Goal: Information Seeking & Learning: Learn about a topic

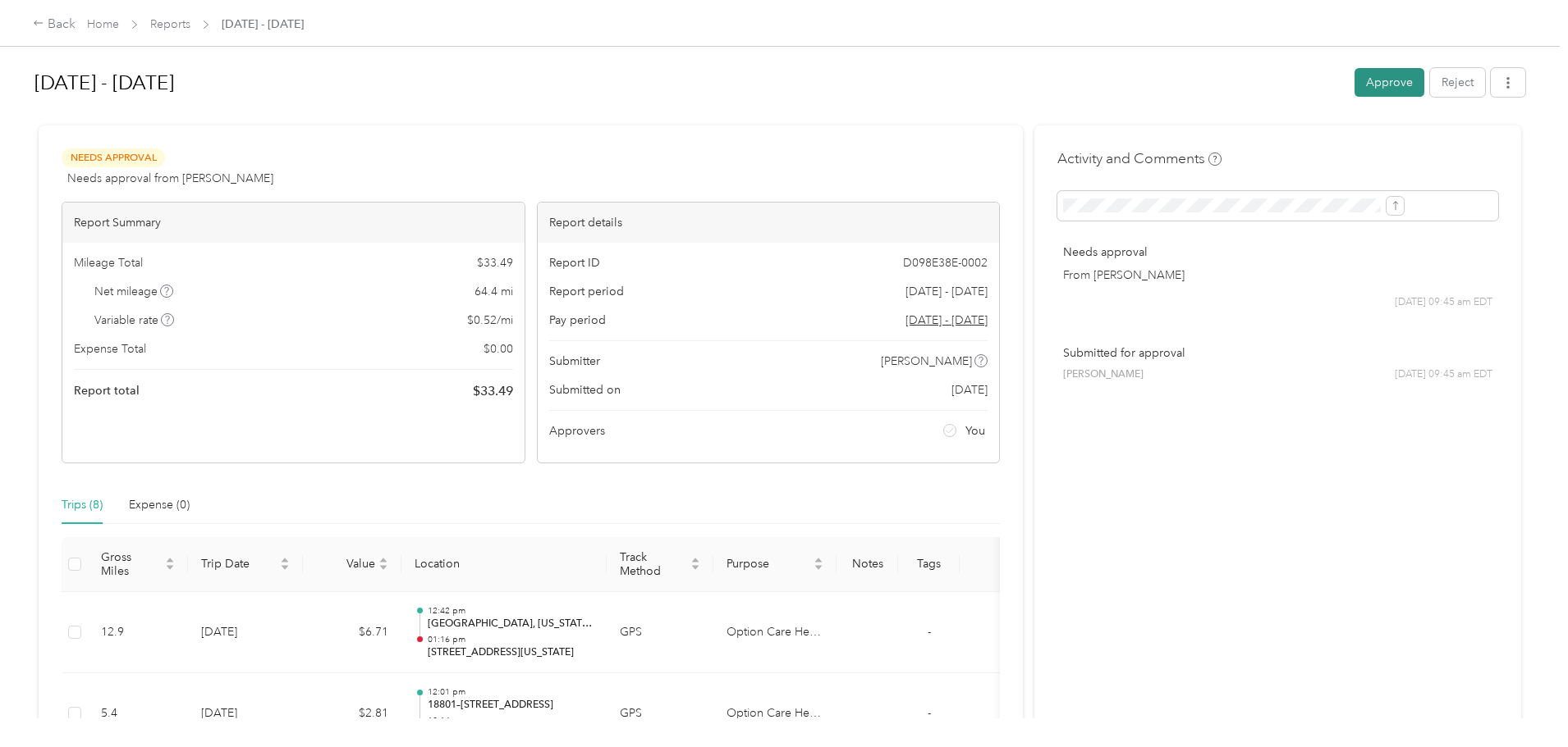
click at [1354, 68] on button "Approve" at bounding box center [1388, 82] width 69 height 29
click at [1354, 82] on button "Approve" at bounding box center [1388, 82] width 69 height 29
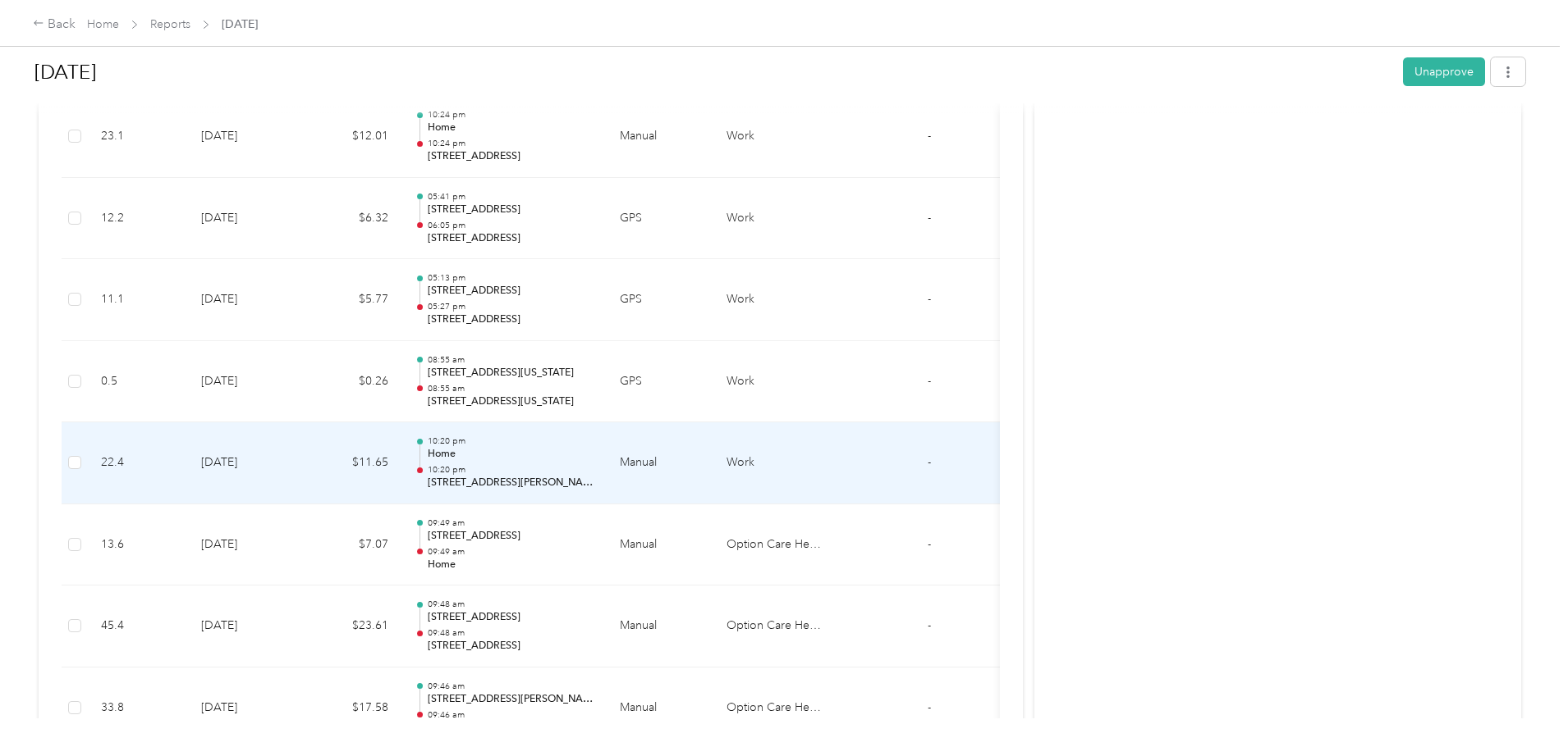
scroll to position [1723, 0]
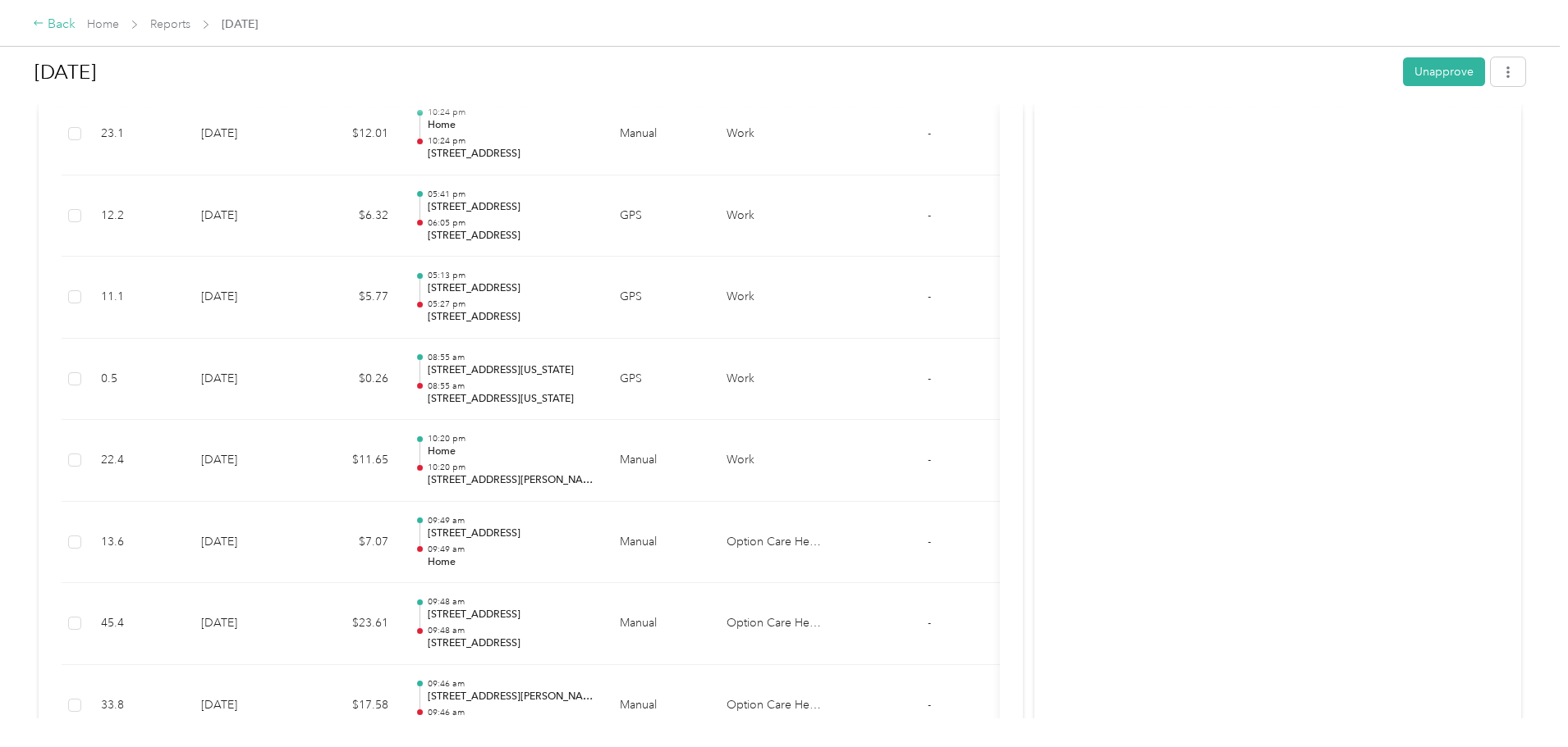
click at [76, 31] on div "Back" at bounding box center [54, 24] width 43 height 19
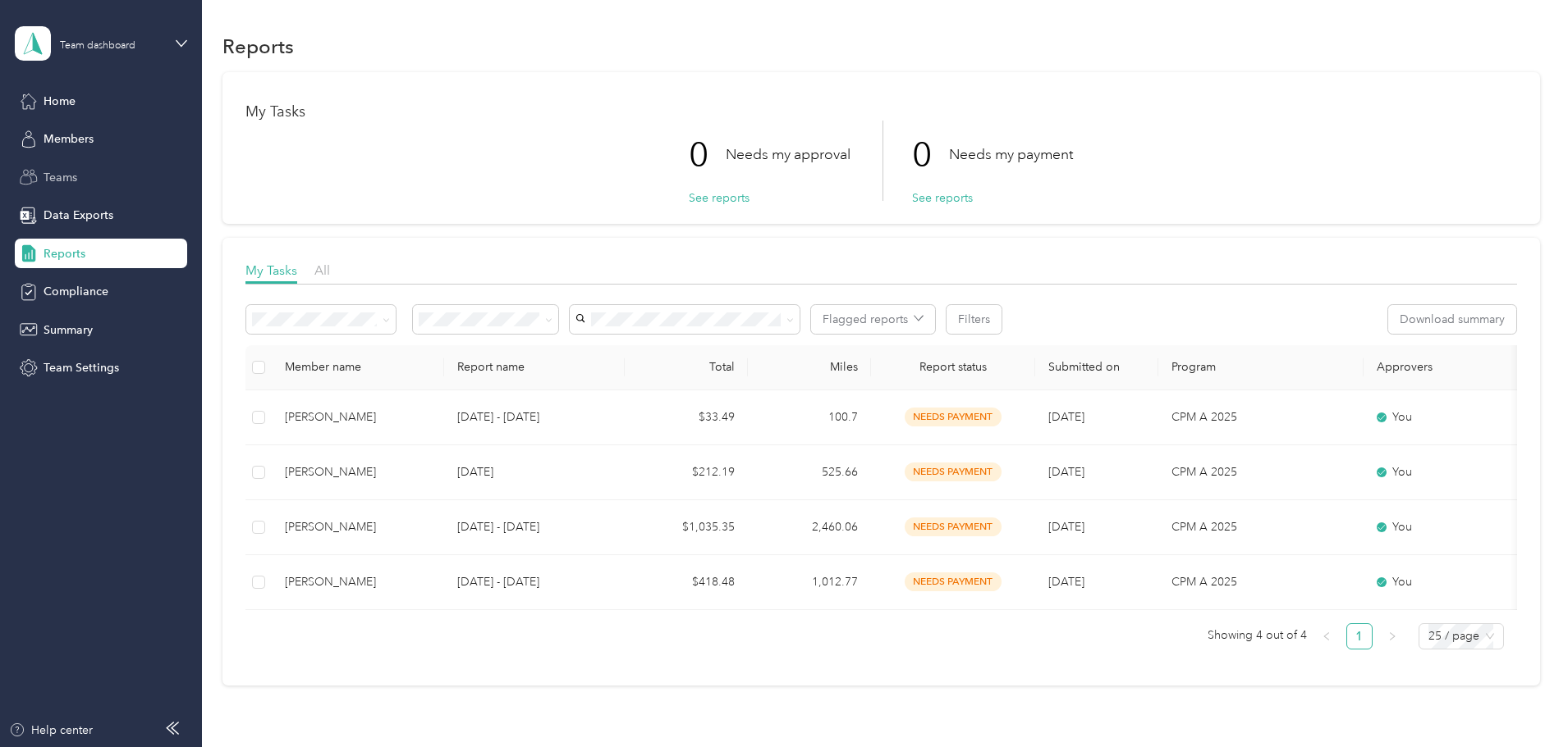
click at [49, 162] on div "Teams" at bounding box center [101, 177] width 172 height 30
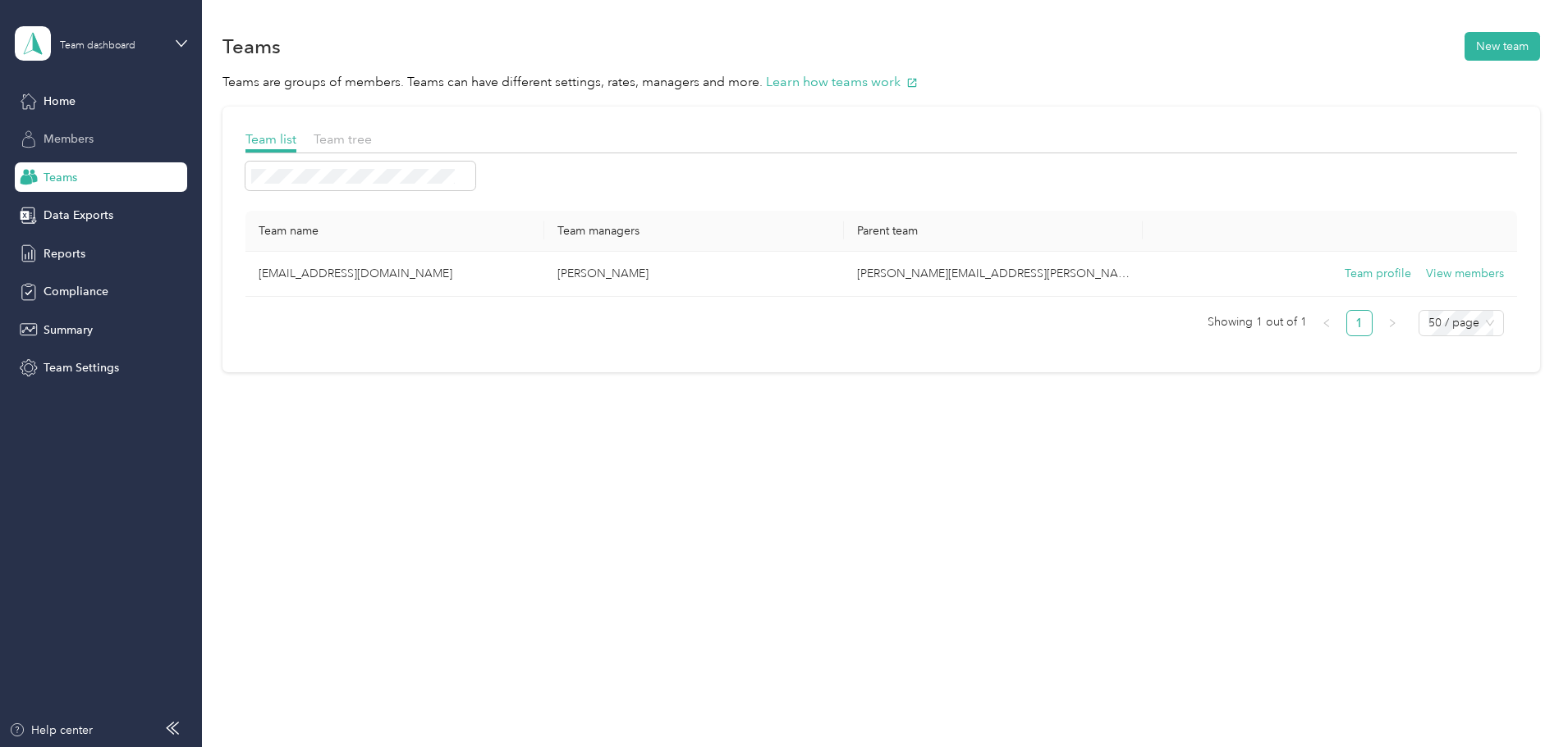
click at [76, 138] on span "Members" at bounding box center [69, 139] width 50 height 18
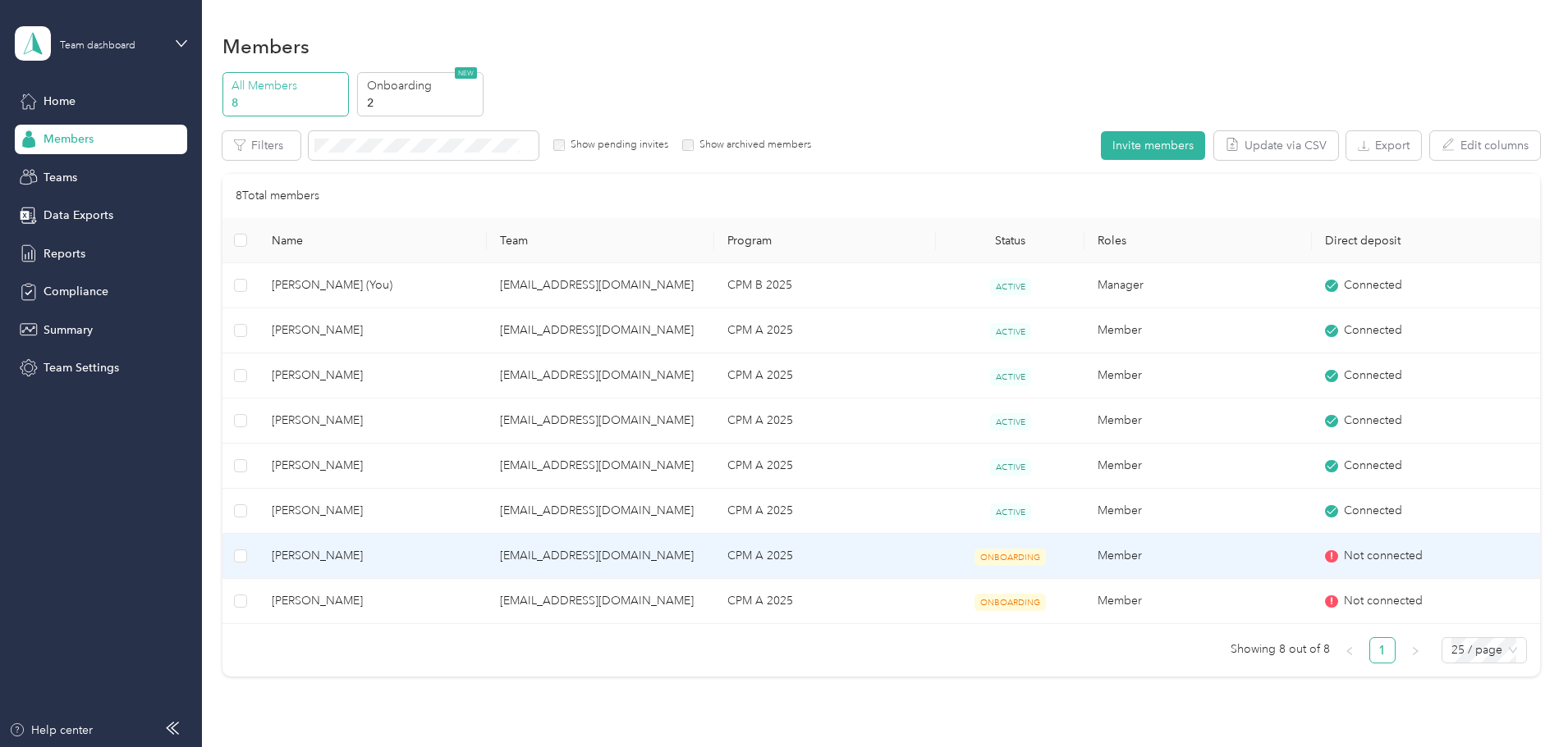
click at [1344, 559] on span "Not connected" at bounding box center [1383, 555] width 79 height 18
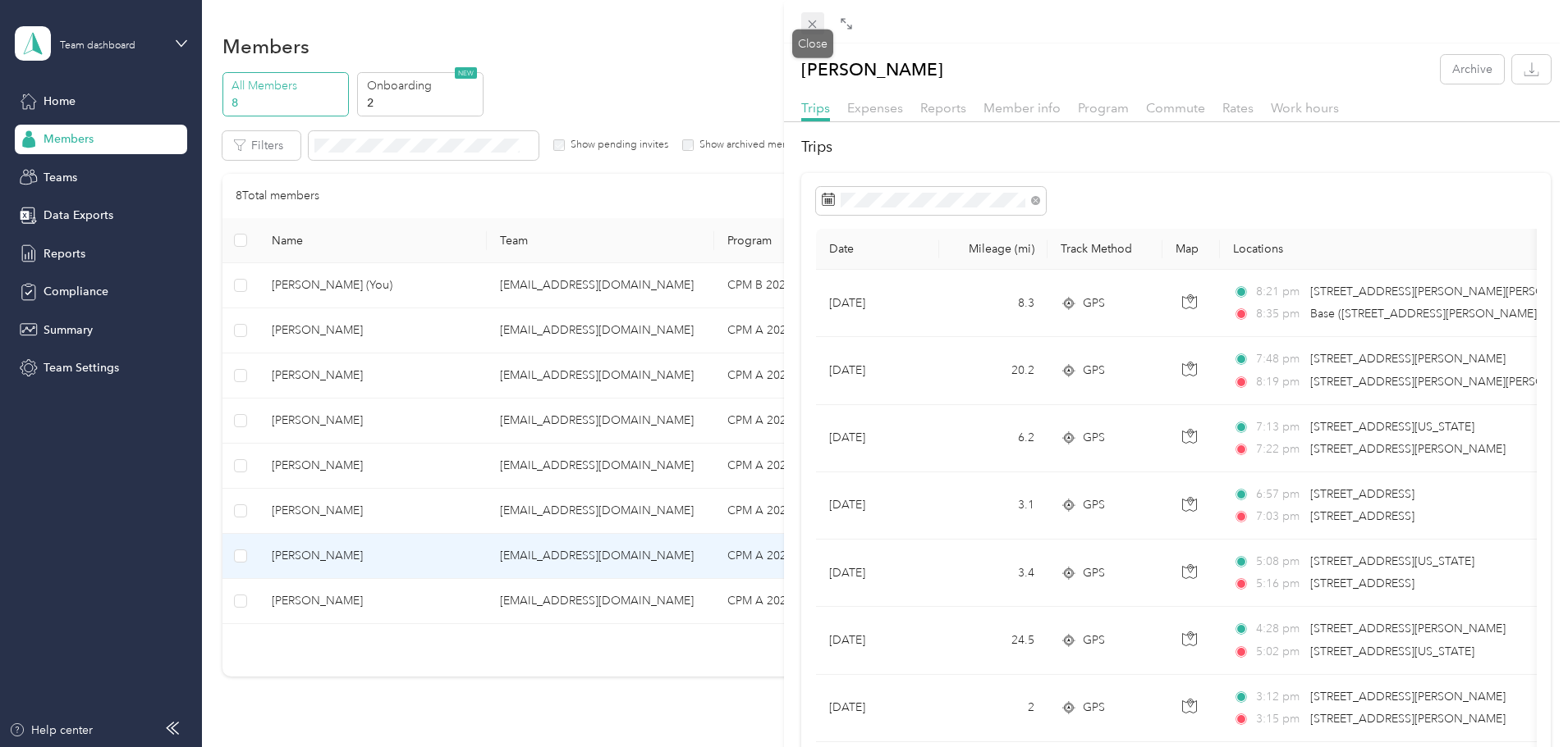
click at [814, 747] on div "Drag to resize Click to close [PERSON_NAME] Archive Trips Expenses Reports Memb…" at bounding box center [780, 747] width 1560 height 0
click at [808, 21] on icon at bounding box center [811, 24] width 14 height 14
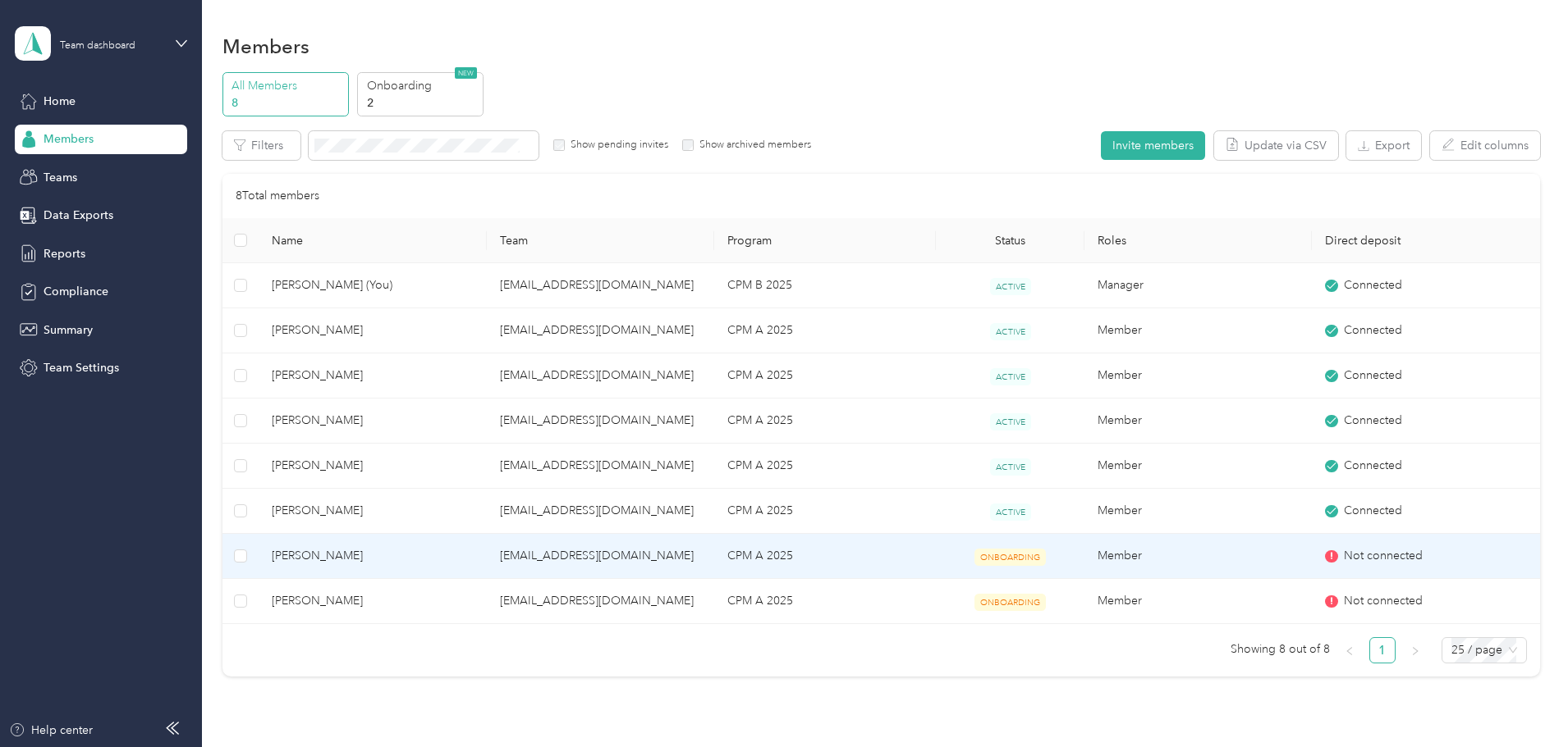
click at [981, 545] on td "ONBOARDING" at bounding box center [1010, 556] width 148 height 45
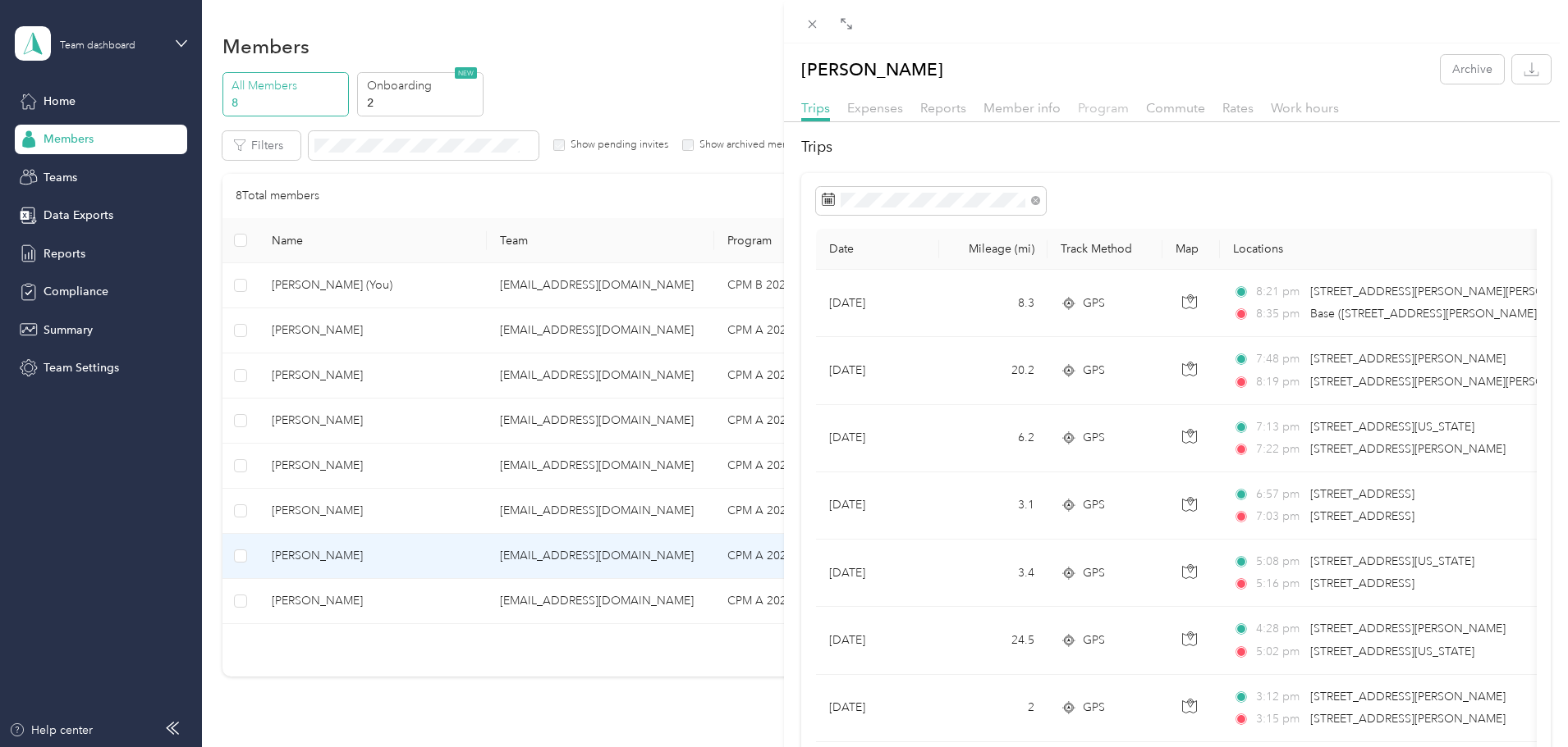
click at [1078, 106] on div "Program" at bounding box center [1103, 108] width 51 height 20
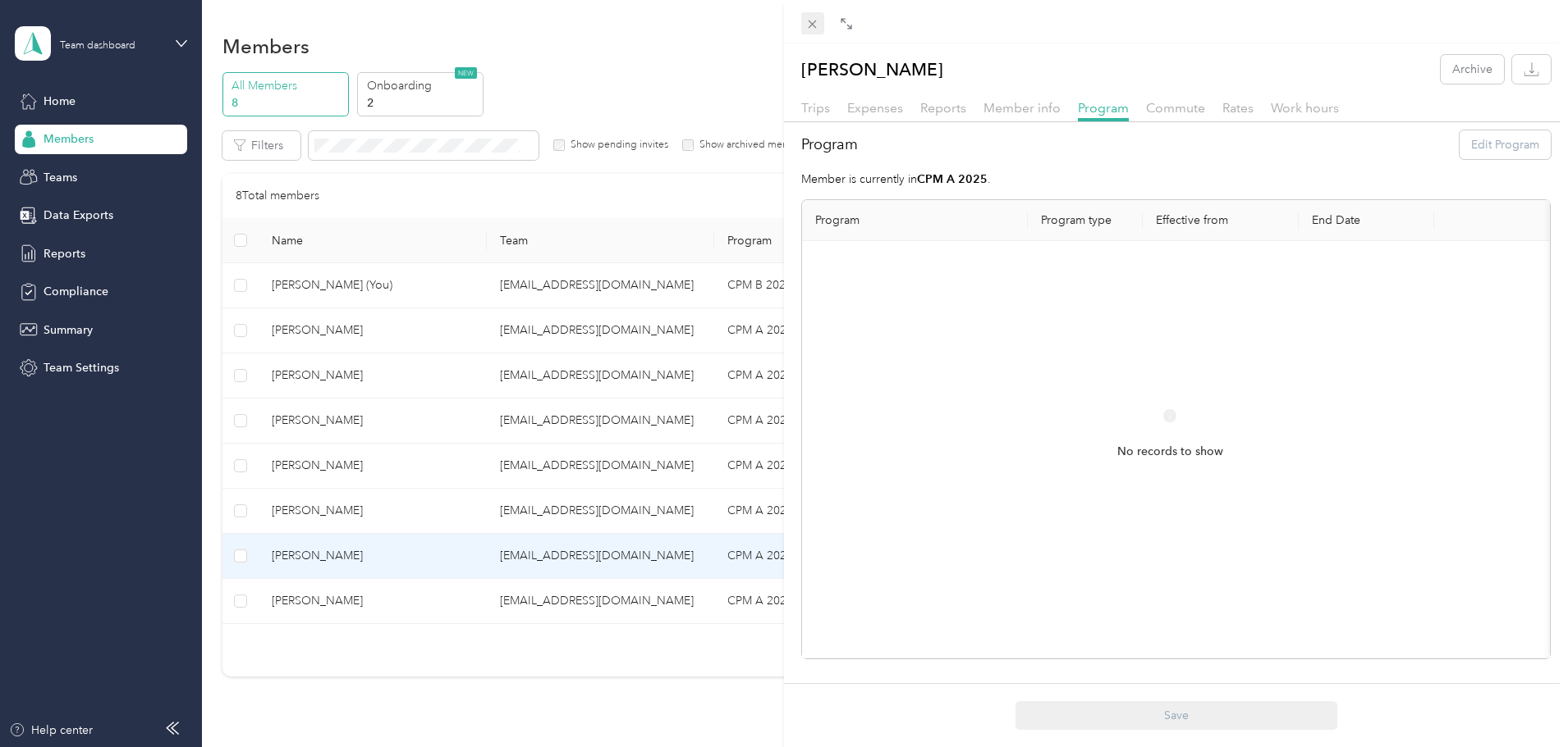
click at [808, 25] on icon at bounding box center [811, 24] width 14 height 14
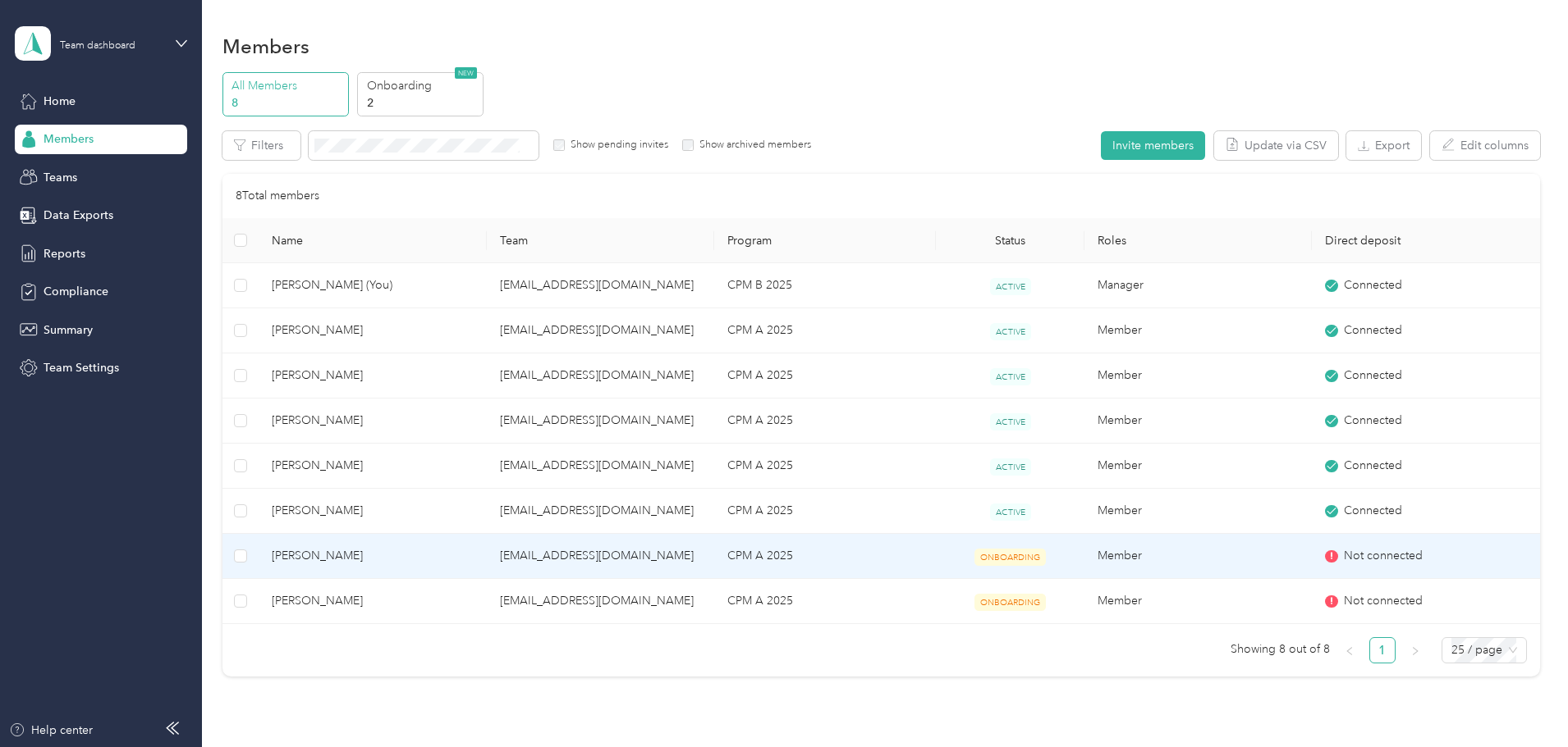
click at [983, 559] on span "ONBOARDING" at bounding box center [1010, 557] width 71 height 18
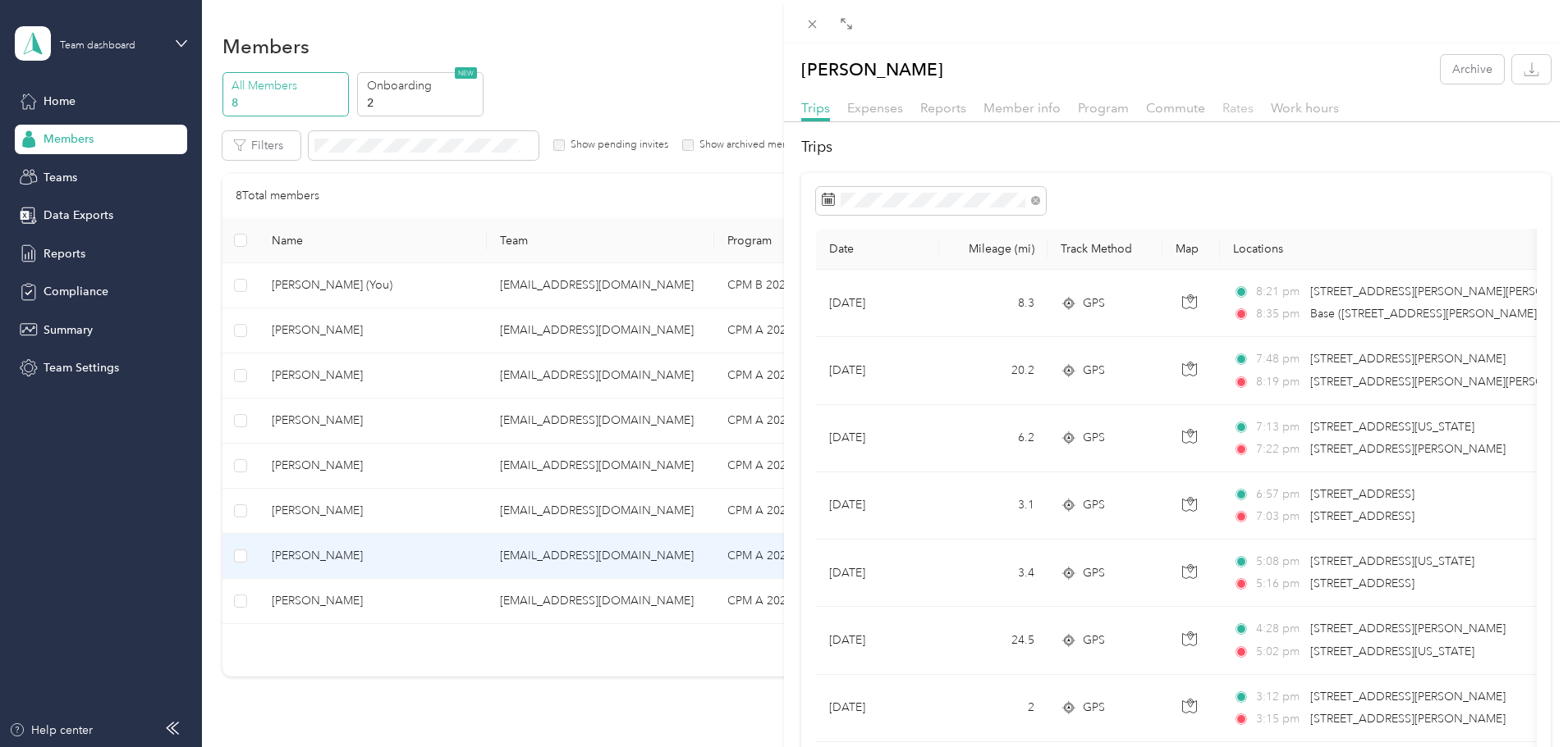
click at [1235, 104] on span "Rates" at bounding box center [1238, 107] width 31 height 16
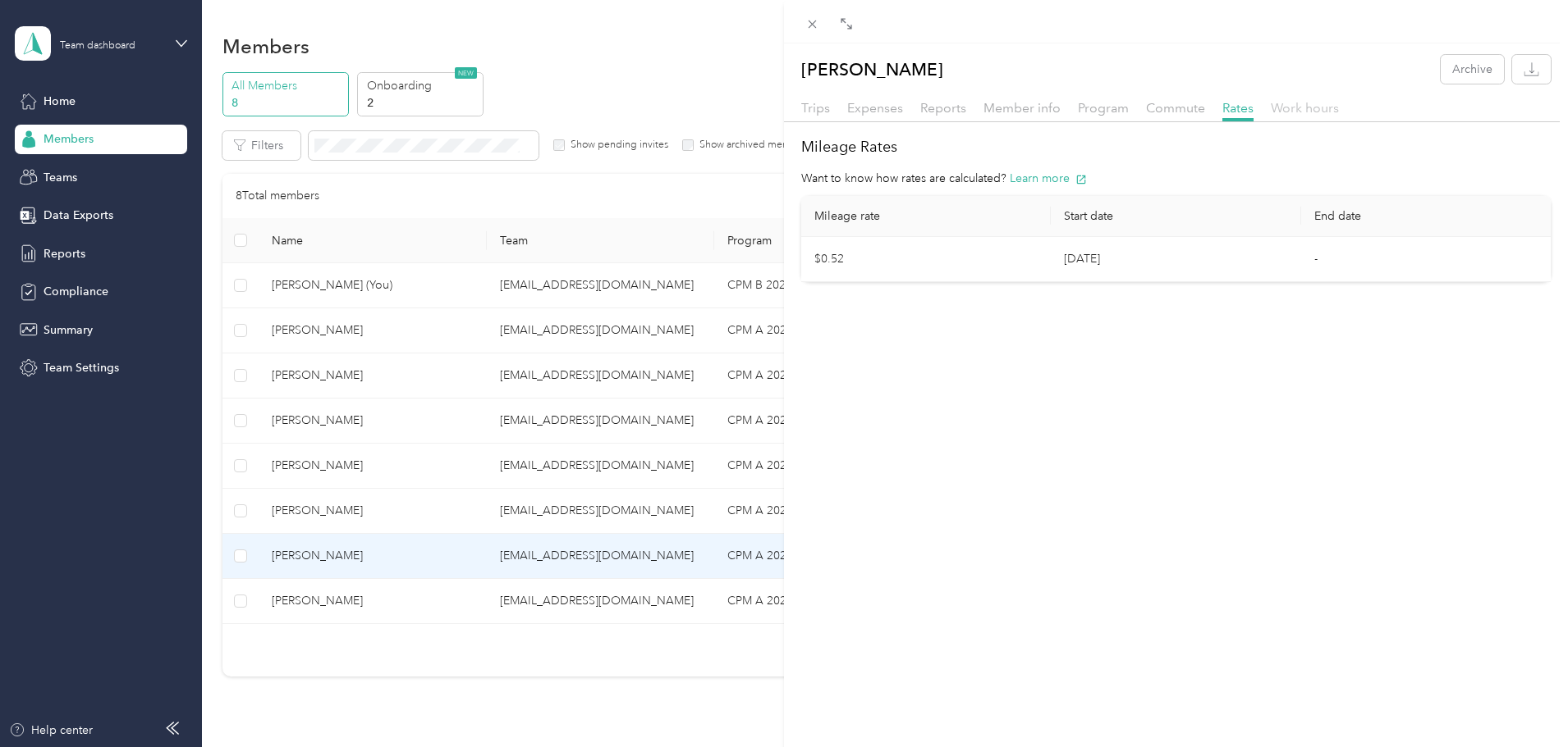
click at [1286, 106] on span "Work hours" at bounding box center [1305, 107] width 69 height 16
click at [1105, 113] on span "Program" at bounding box center [1103, 107] width 51 height 16
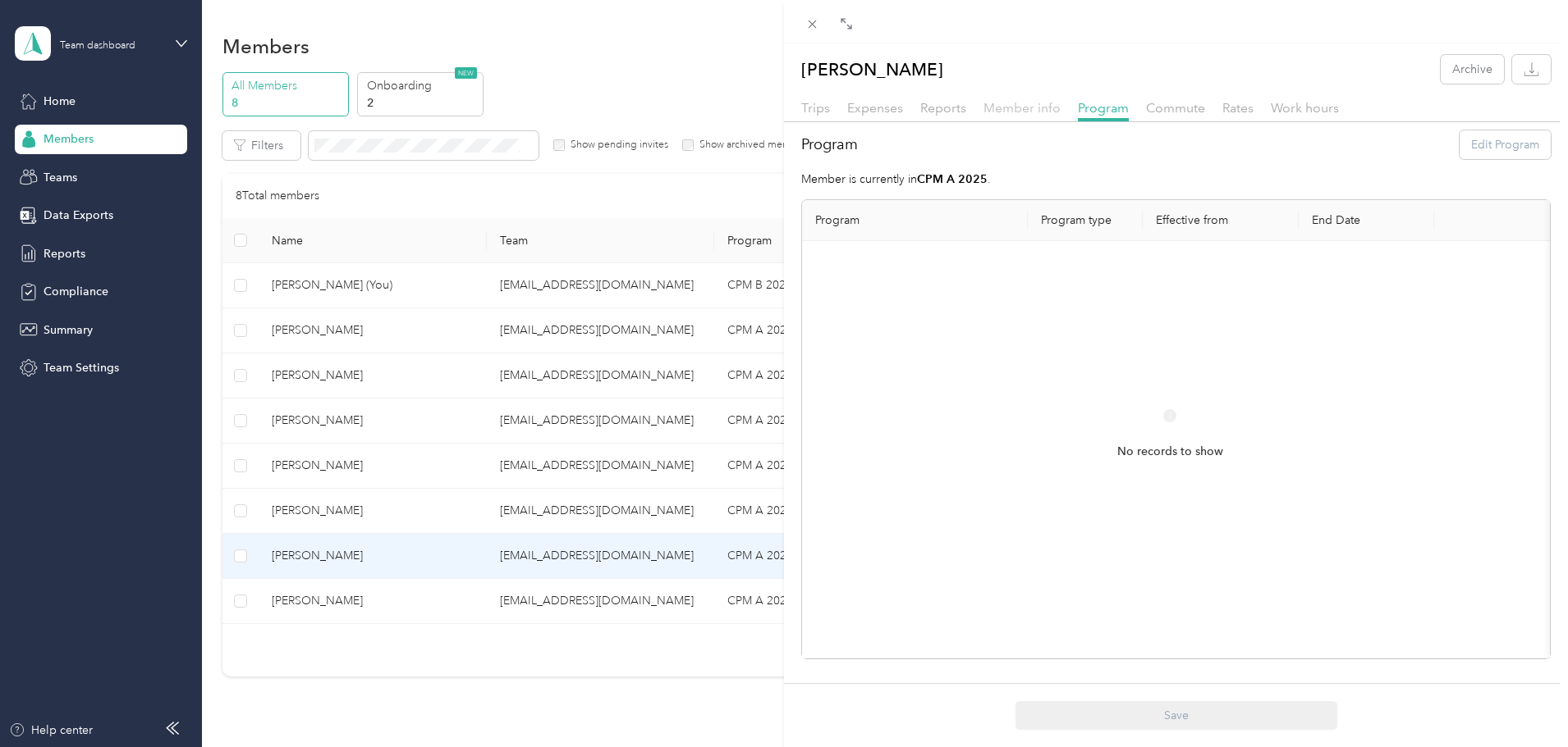
click at [1023, 114] on span "Member info" at bounding box center [1022, 107] width 77 height 16
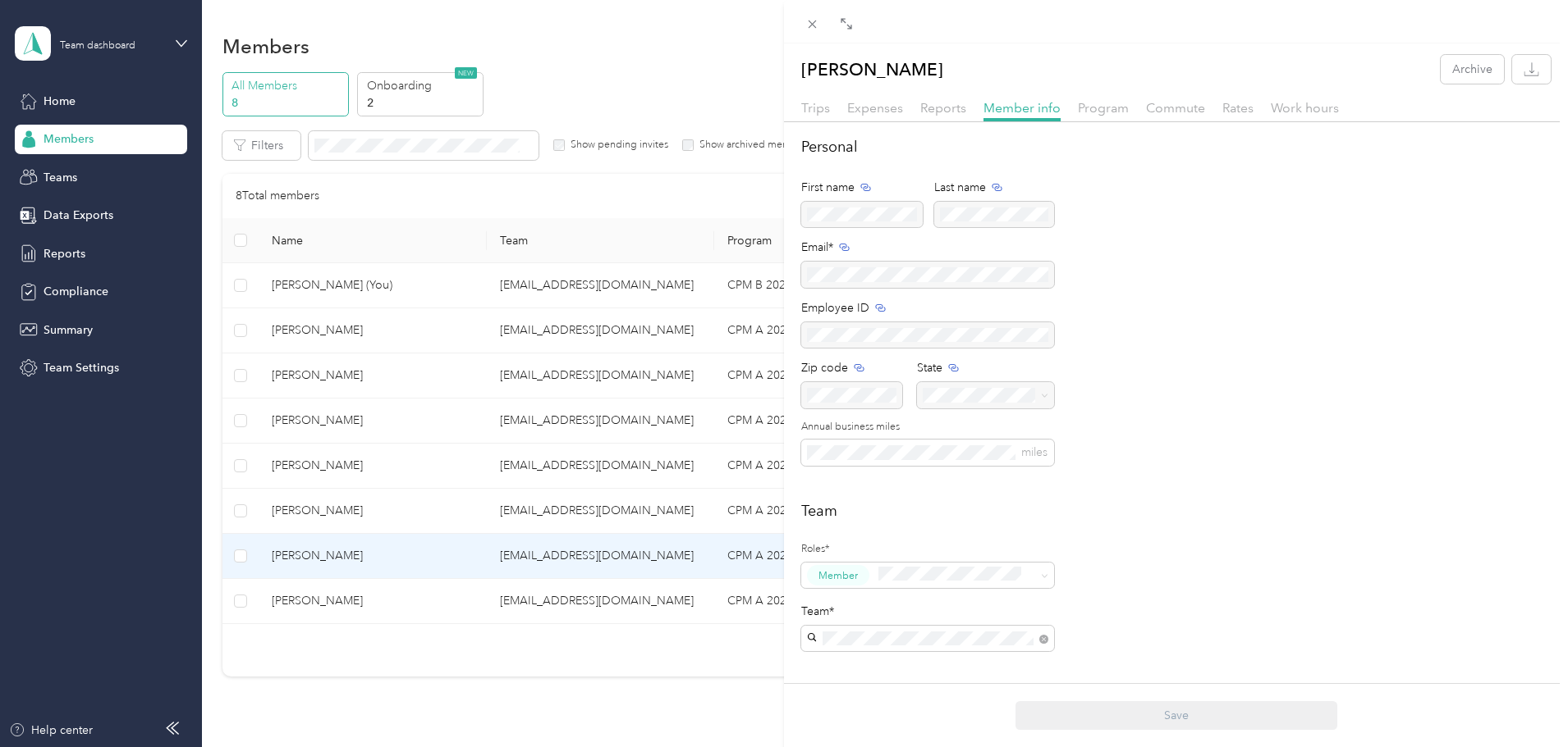
click at [897, 117] on div "Expenses" at bounding box center [875, 108] width 56 height 20
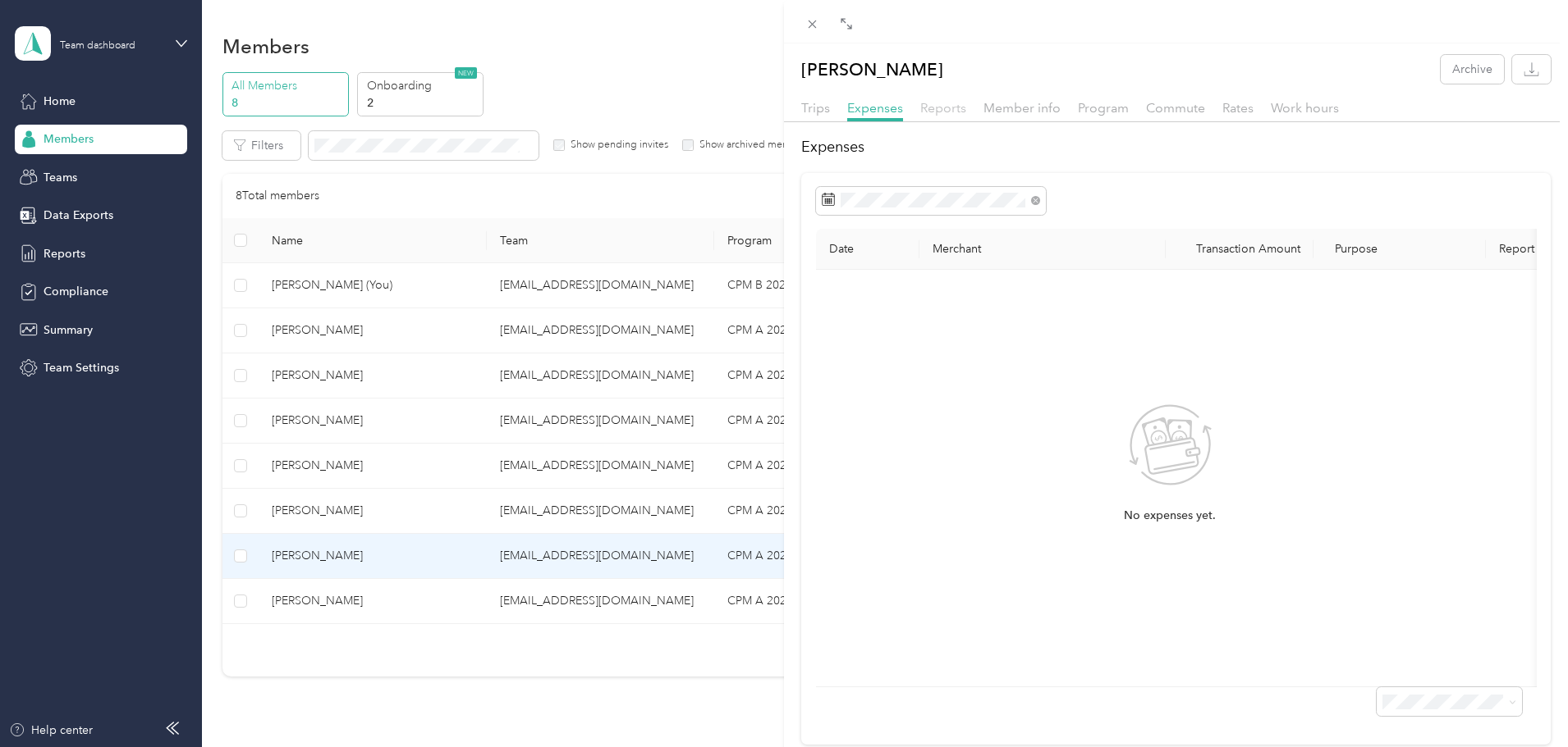
click at [927, 109] on span "Reports" at bounding box center [944, 107] width 46 height 16
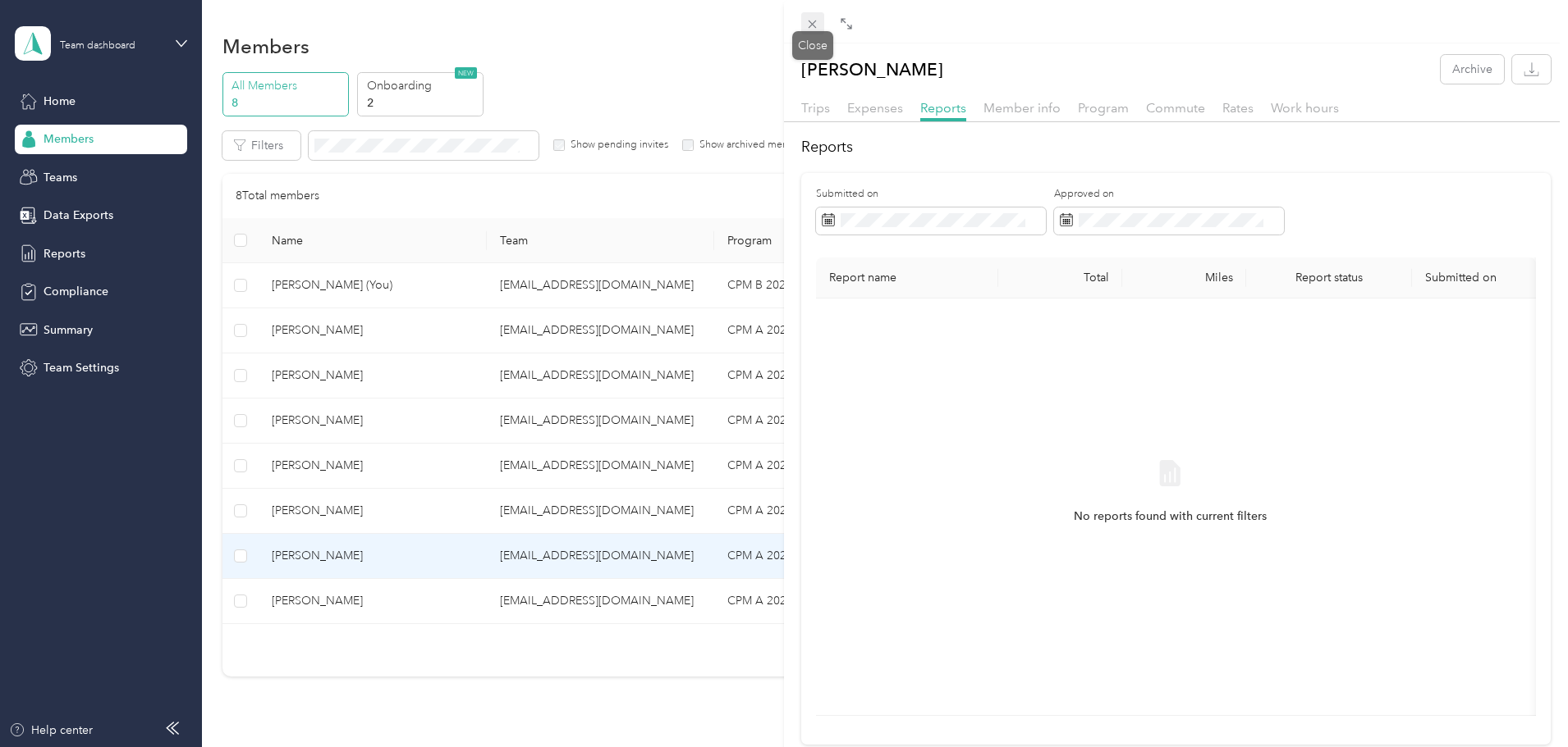
click at [809, 18] on icon at bounding box center [811, 24] width 14 height 14
